Goal: Task Accomplishment & Management: Use online tool/utility

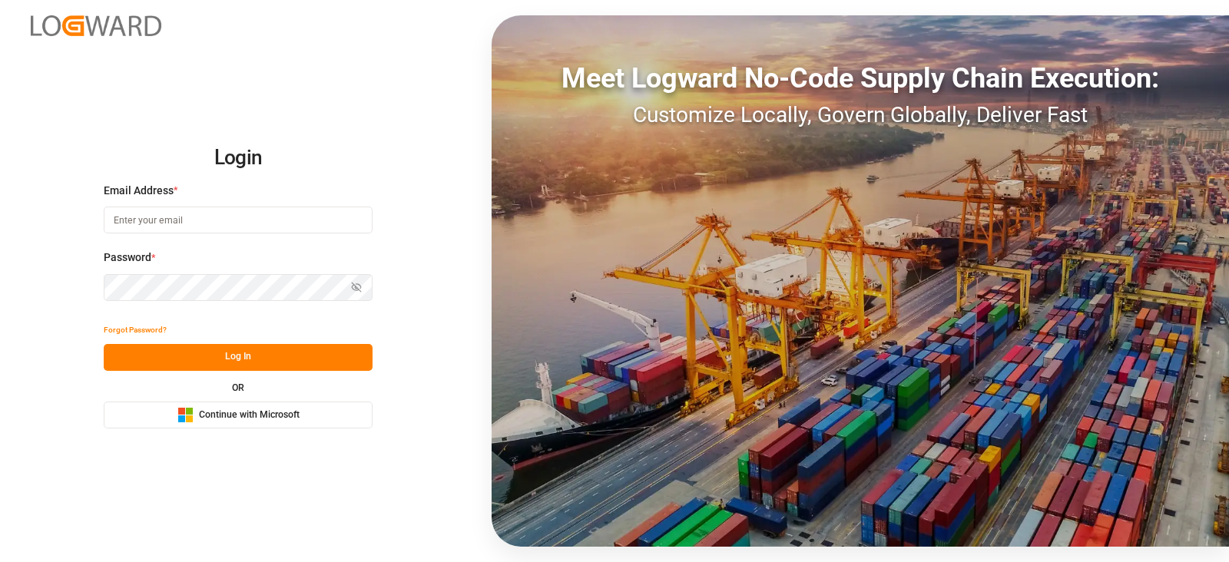
click at [121, 204] on div "Email Address *" at bounding box center [238, 217] width 269 height 68
click at [129, 220] on input at bounding box center [238, 220] width 269 height 27
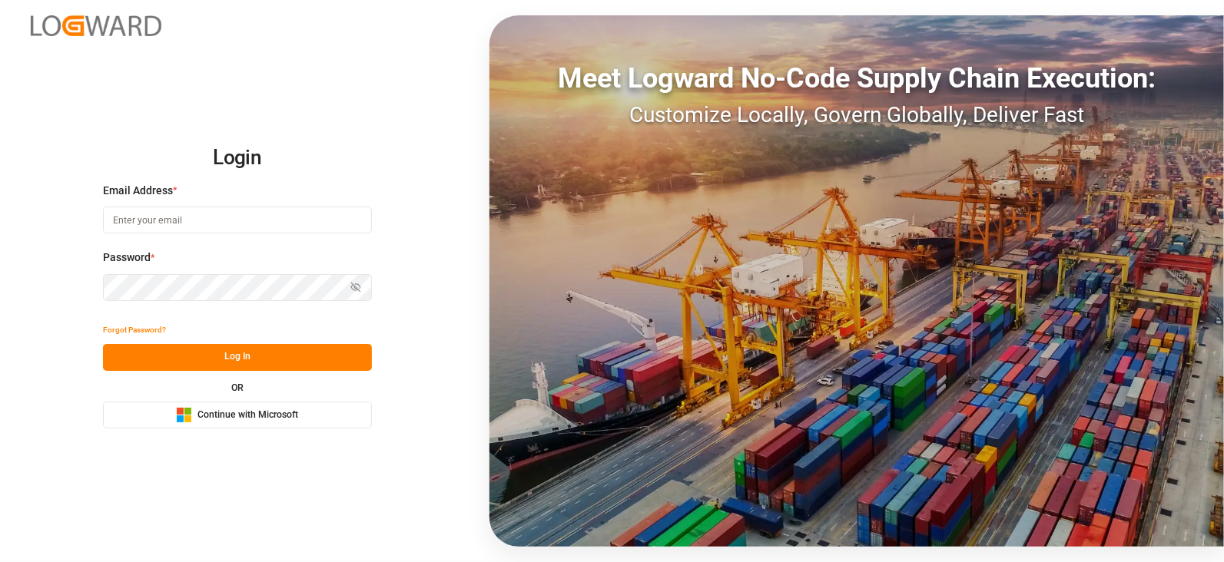
click at [129, 220] on input at bounding box center [237, 220] width 269 height 27
click at [334, 226] on input at bounding box center [237, 220] width 269 height 27
click at [0, 562] on com-1password-button at bounding box center [0, 562] width 0 height 0
type input "[PERSON_NAME][EMAIL_ADDRESS][DOMAIN_NAME]"
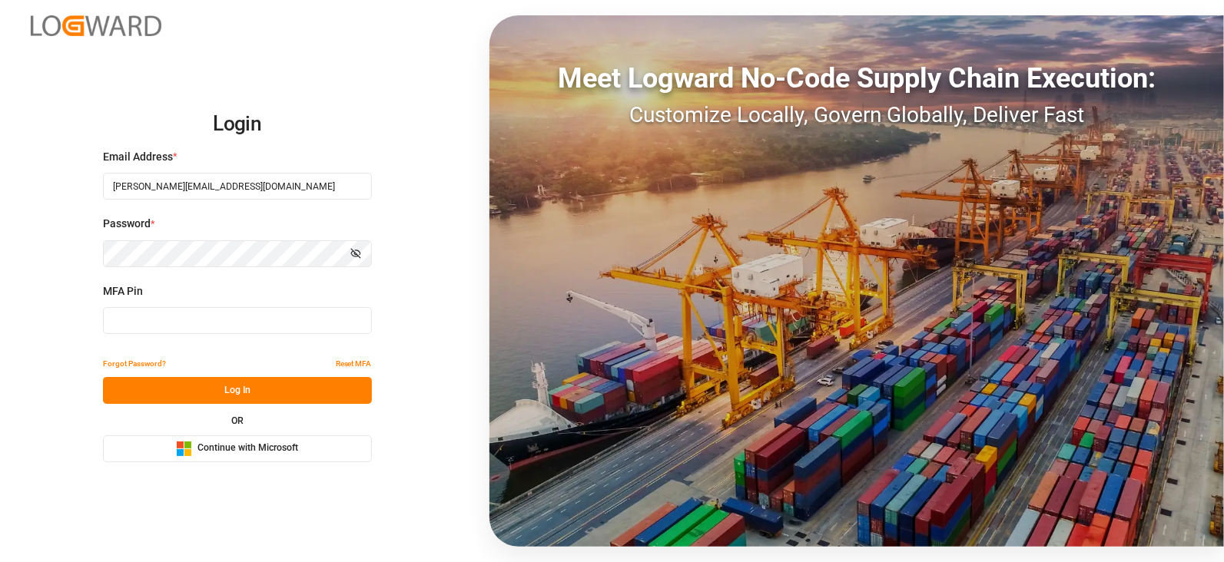
type input "332766"
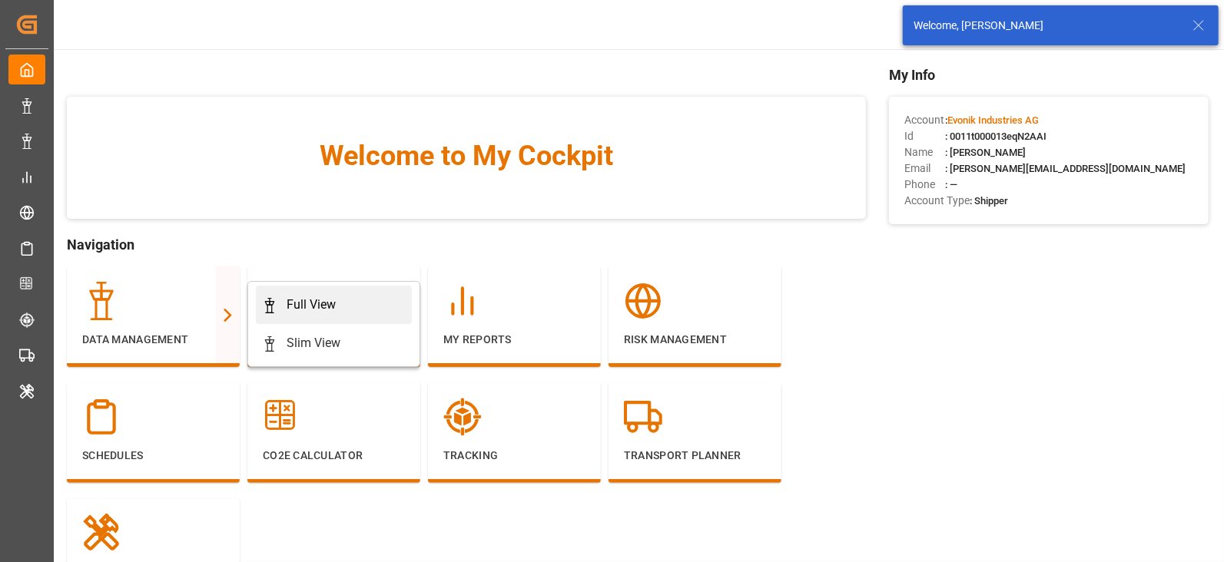
click at [290, 299] on div "Full View" at bounding box center [311, 305] width 49 height 18
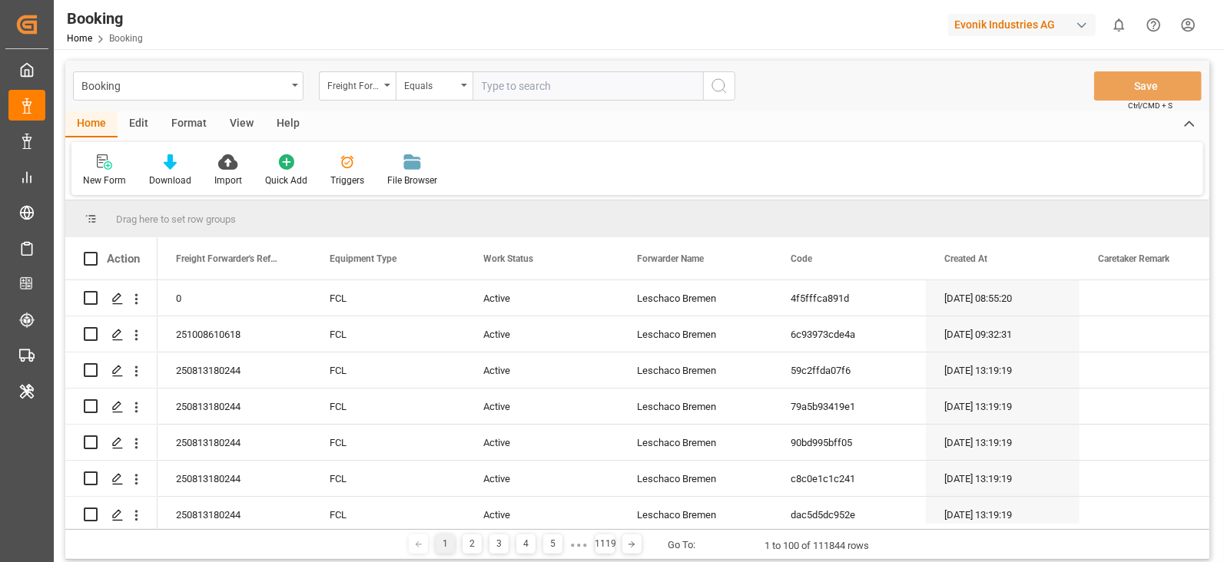
click at [197, 122] on div "Format" at bounding box center [189, 124] width 58 height 26
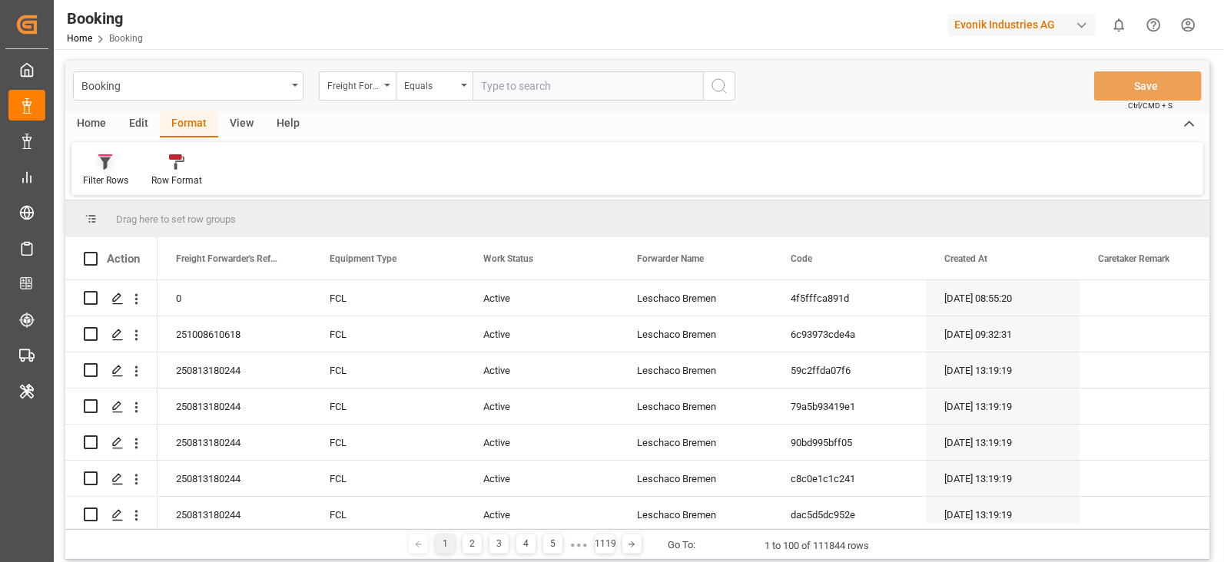
click at [105, 164] on icon at bounding box center [105, 163] width 11 height 12
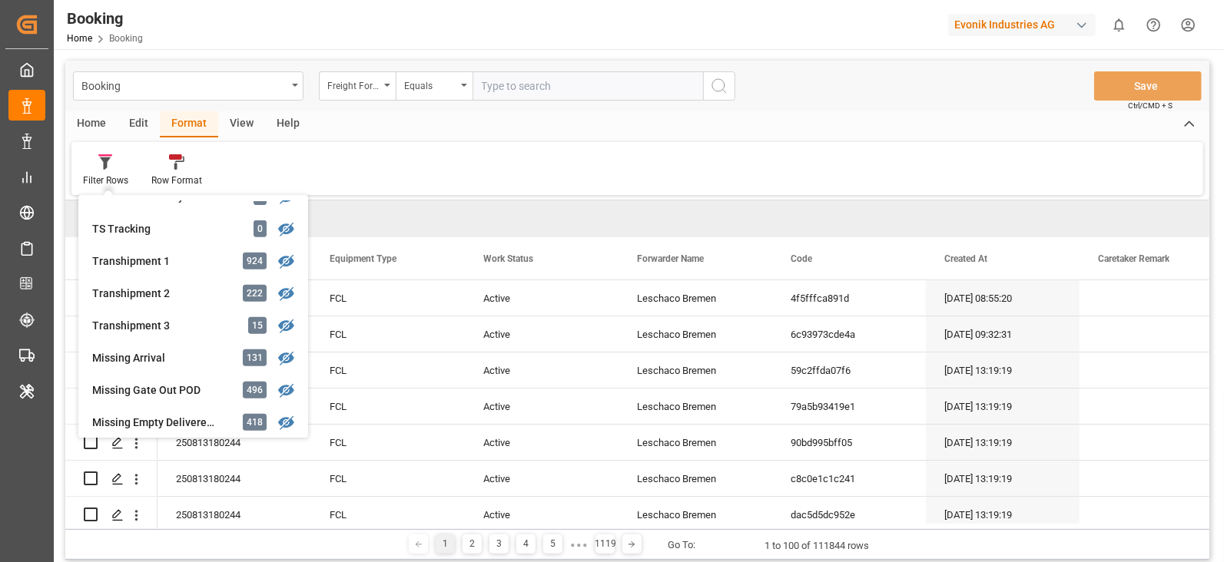
scroll to position [480, 0]
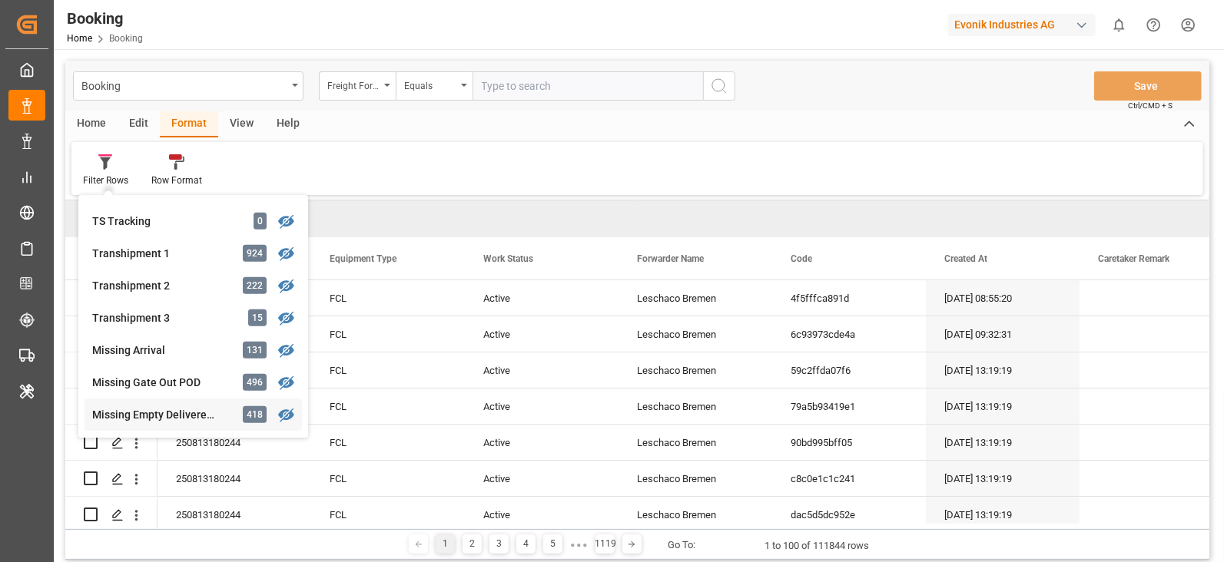
click at [229, 400] on div "Missing Empty Delivered Depot 418" at bounding box center [192, 415] width 217 height 32
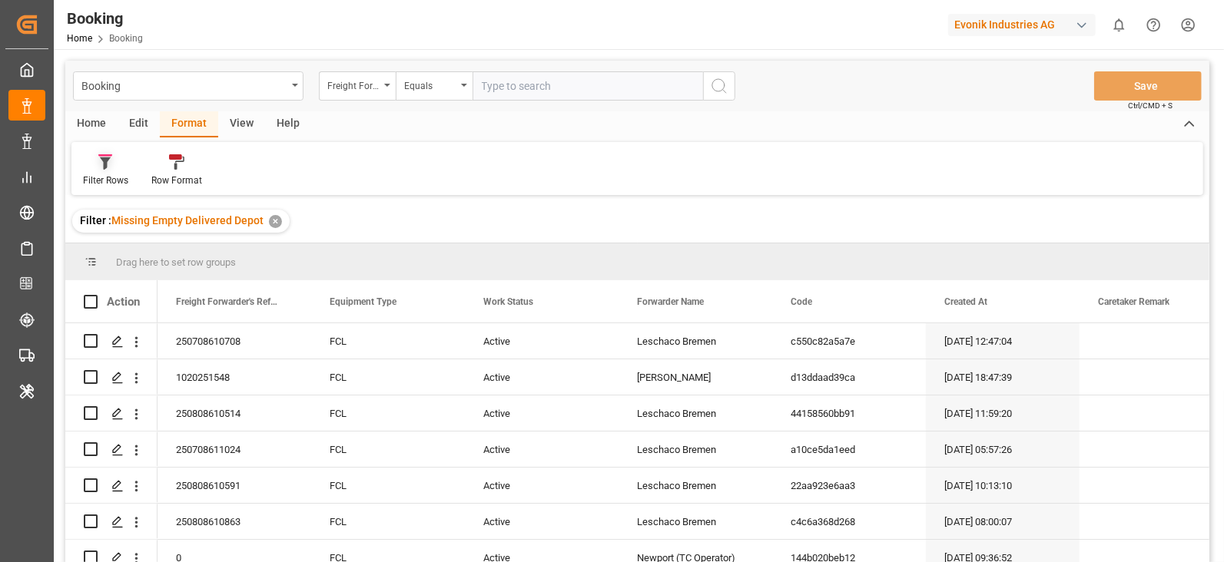
click at [111, 157] on icon at bounding box center [105, 161] width 14 height 15
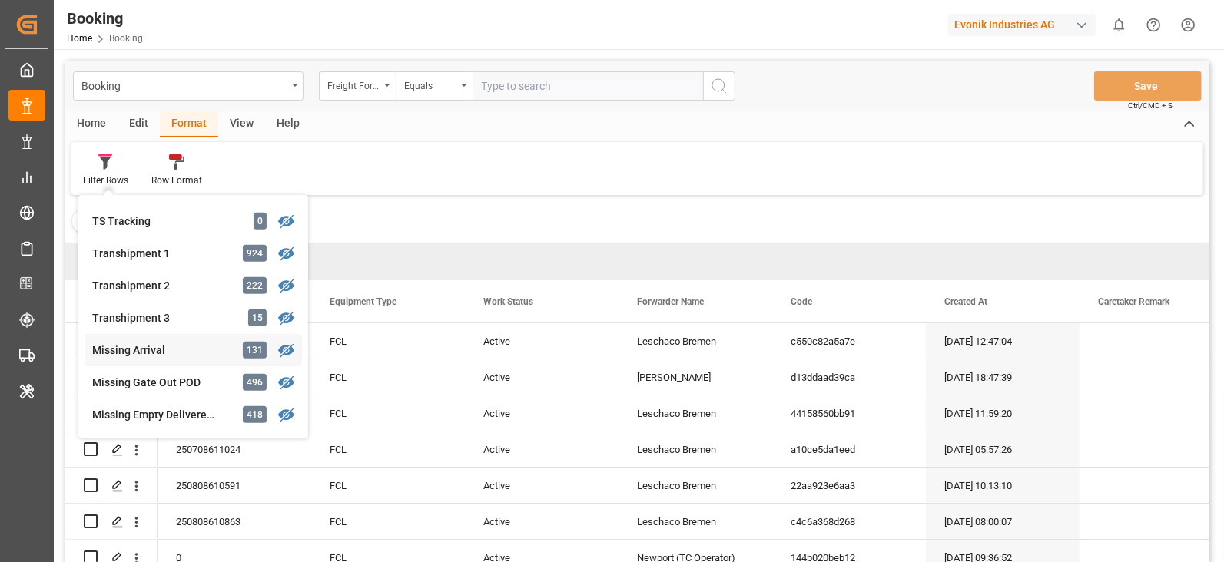
scroll to position [492, 0]
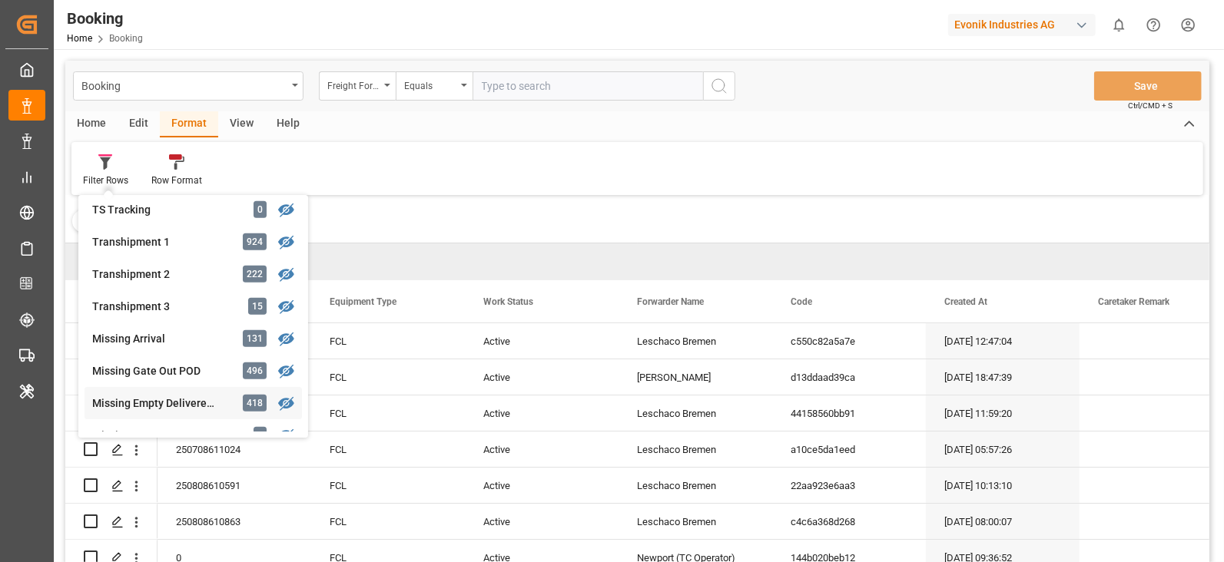
click at [192, 396] on div "Missing Empty Delivered Depot" at bounding box center [159, 404] width 134 height 16
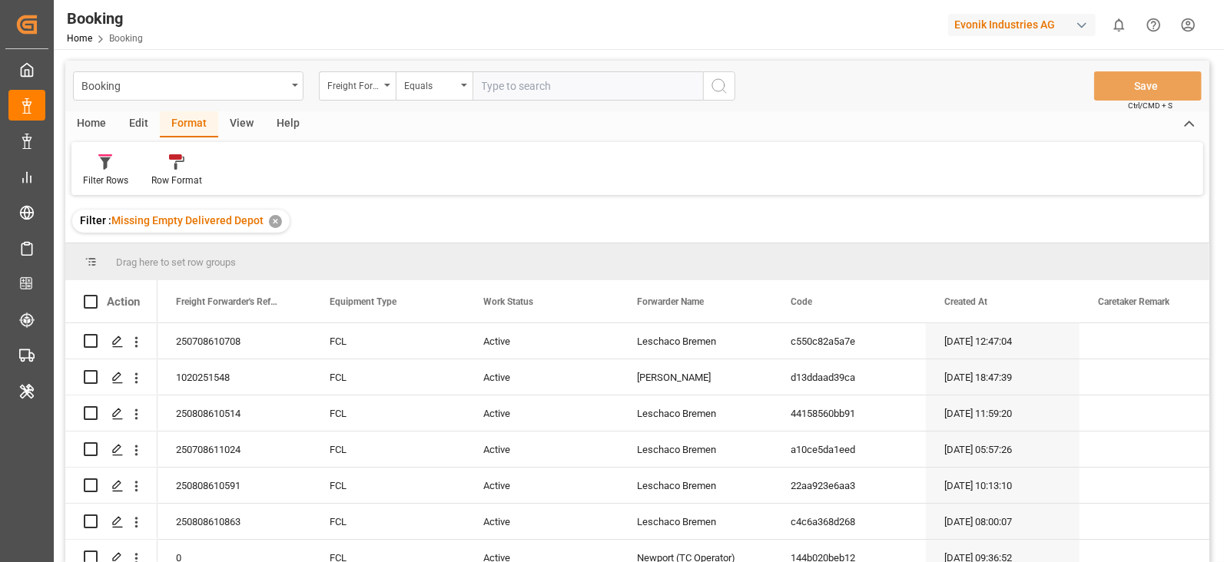
click at [214, 124] on div "Format" at bounding box center [189, 124] width 58 height 26
click at [234, 122] on div "View" at bounding box center [241, 124] width 47 height 26
click at [97, 167] on icon at bounding box center [98, 161] width 15 height 15
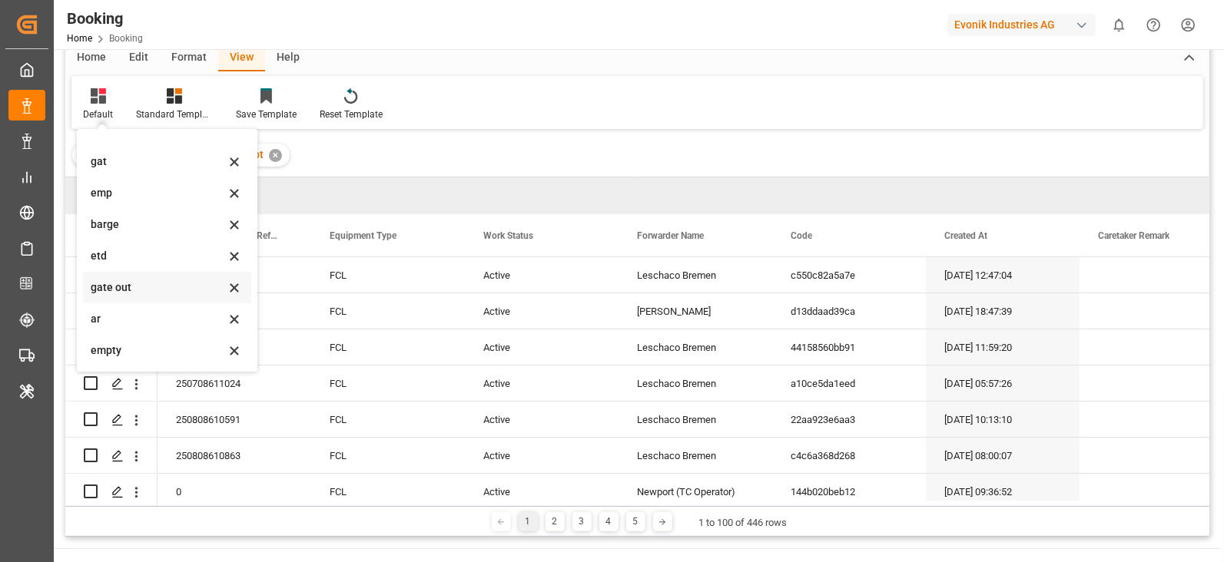
scroll to position [95, 0]
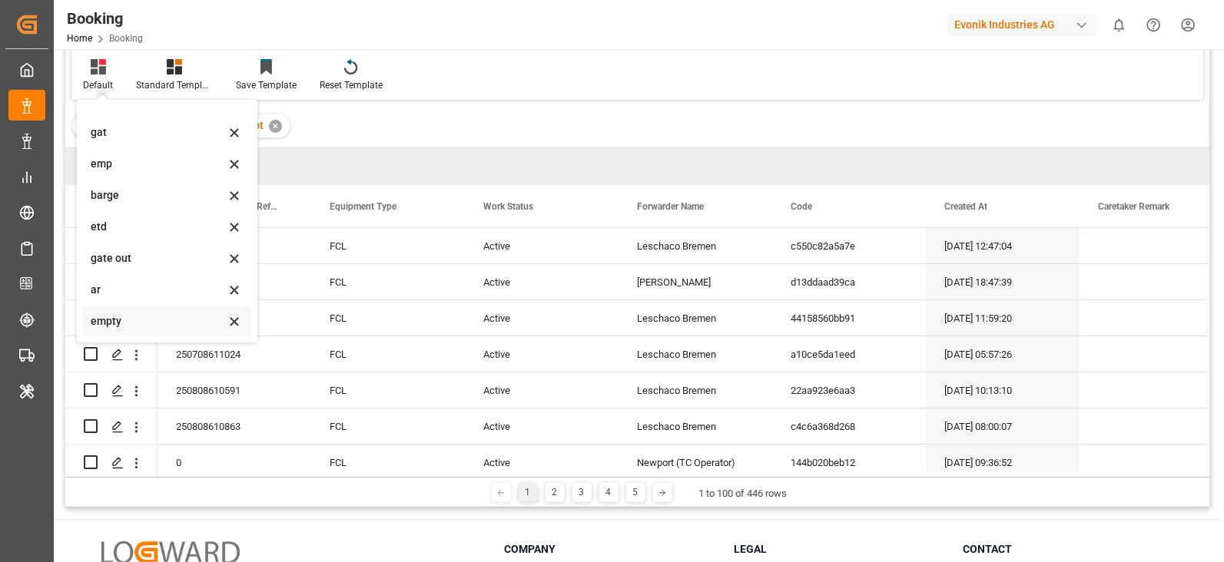
click at [130, 317] on div "empty" at bounding box center [158, 321] width 134 height 16
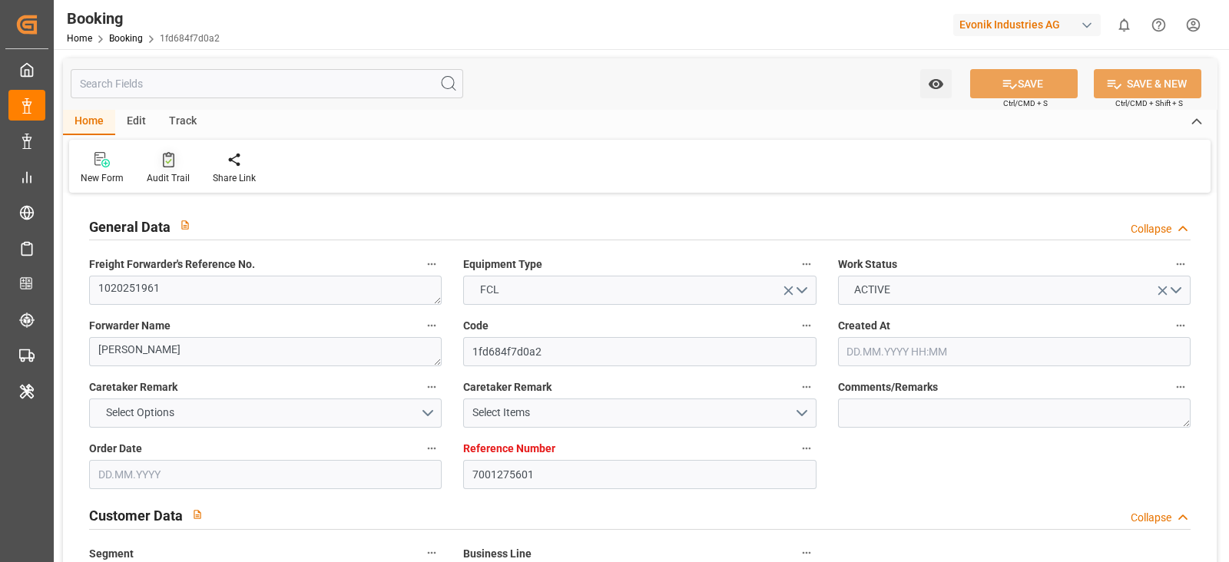
click at [168, 156] on icon at bounding box center [169, 159] width 12 height 15
